Goal: Transaction & Acquisition: Purchase product/service

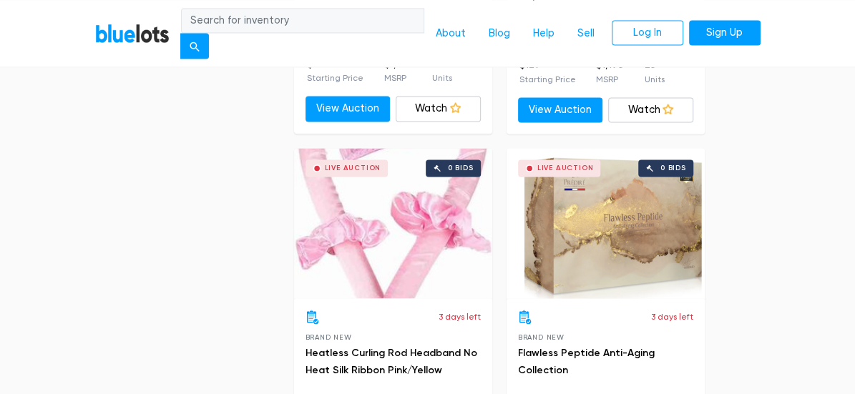
scroll to position [3868, 0]
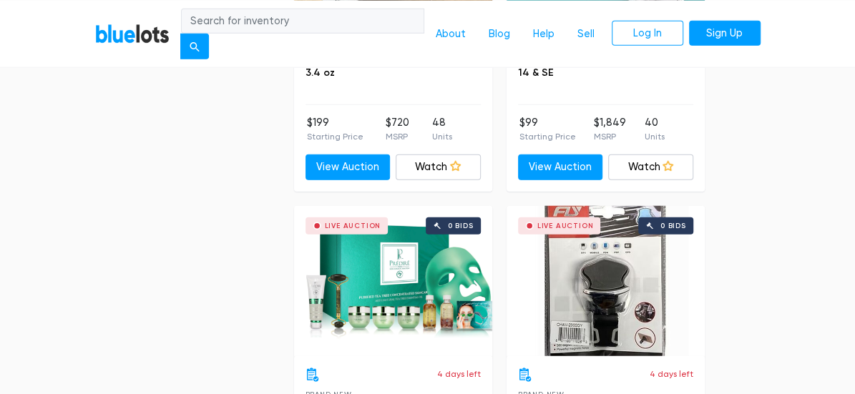
scroll to position [4536, 0]
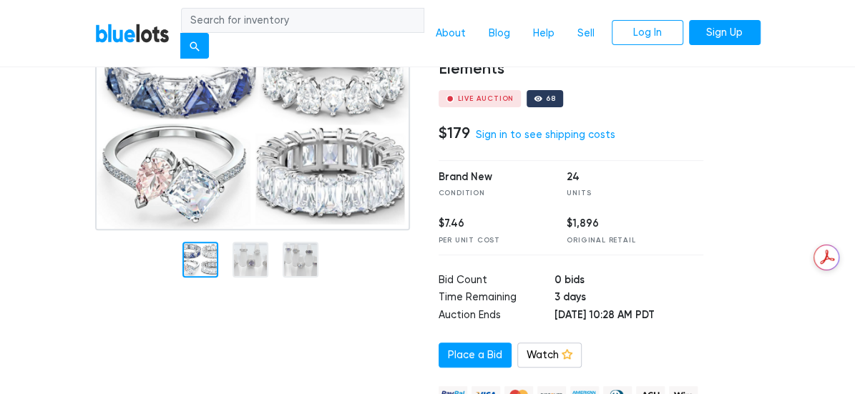
scroll to position [143, 0]
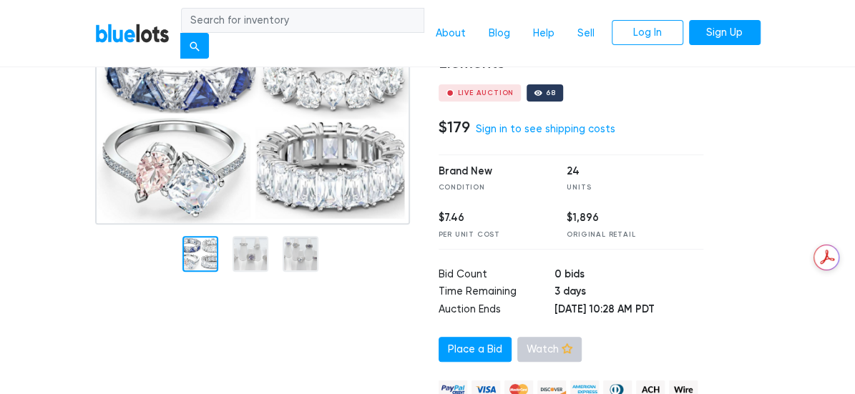
click at [562, 343] on icon at bounding box center [567, 348] width 11 height 11
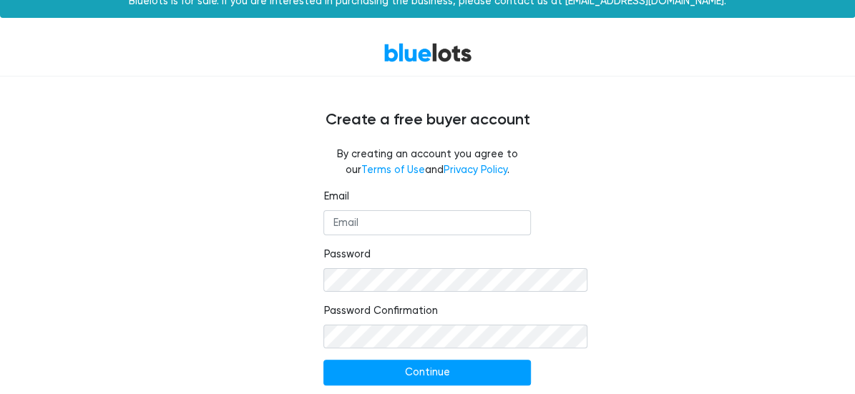
scroll to position [33, 0]
